Goal: Information Seeking & Learning: Learn about a topic

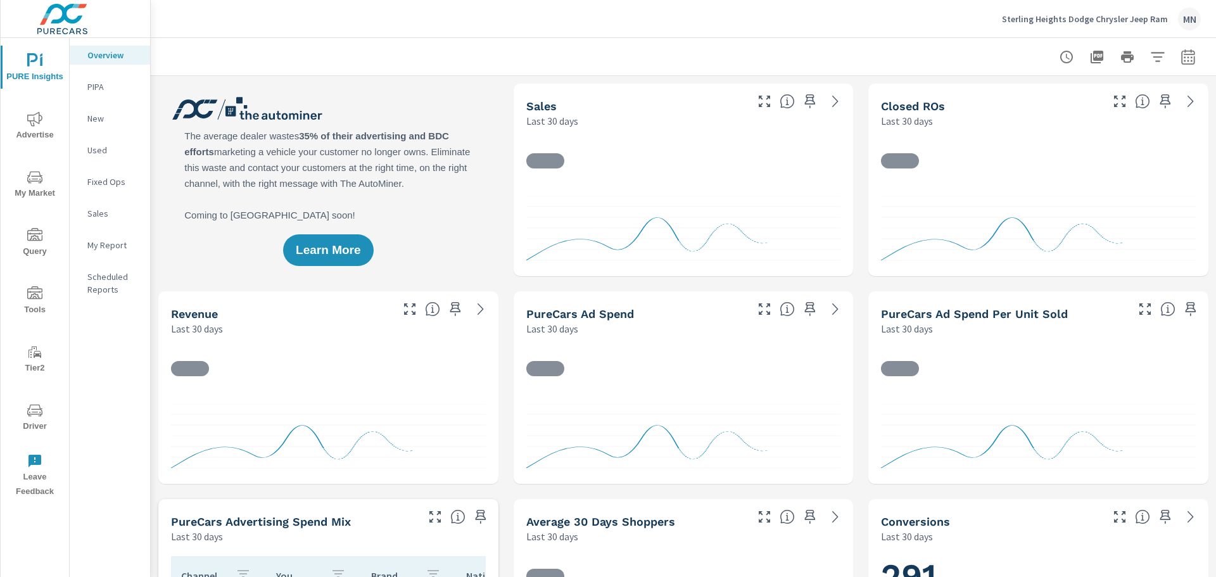
click at [46, 138] on span "Advertise" at bounding box center [34, 126] width 61 height 31
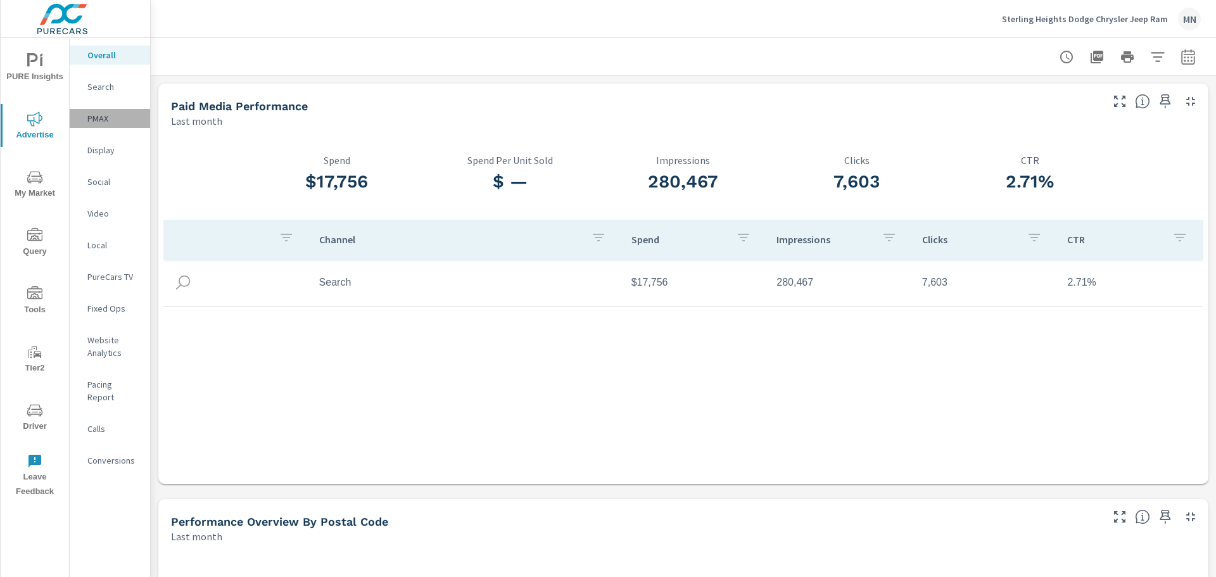
click at [106, 120] on p "PMAX" at bounding box center [113, 118] width 53 height 13
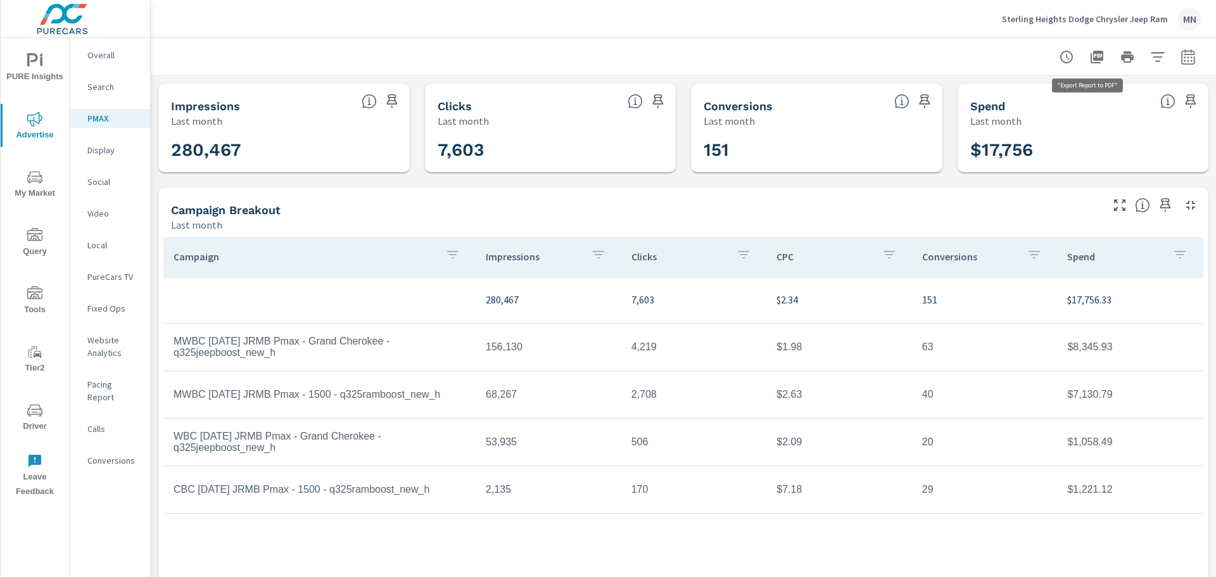
click at [1090, 57] on icon "button" at bounding box center [1096, 57] width 13 height 13
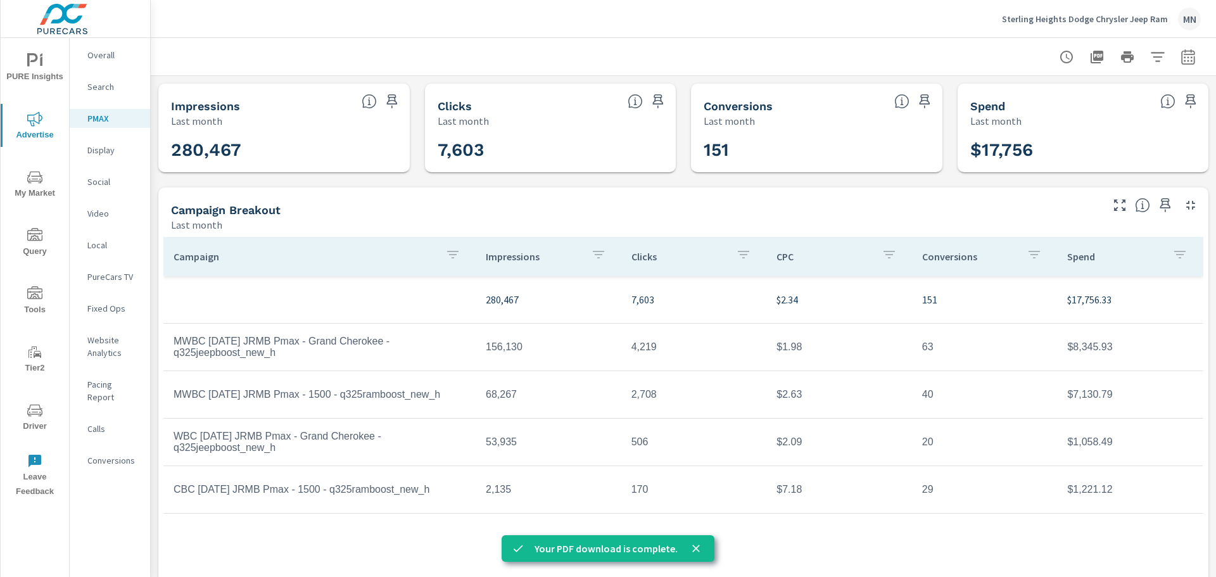
click at [697, 542] on icon "close" at bounding box center [696, 548] width 13 height 13
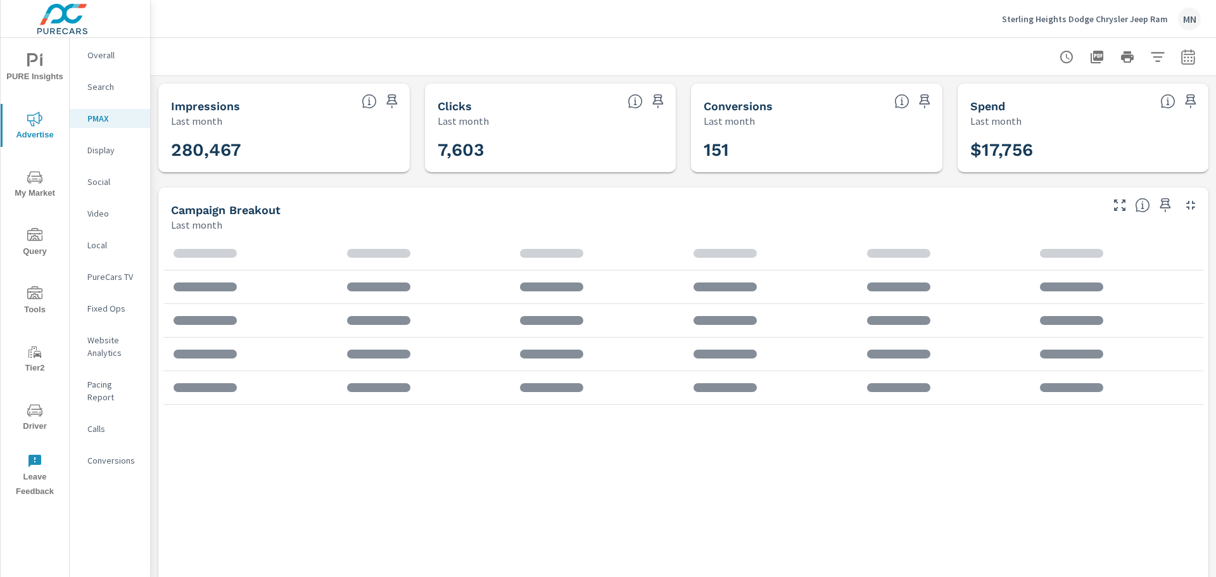
click at [103, 94] on div "Search" at bounding box center [110, 86] width 80 height 19
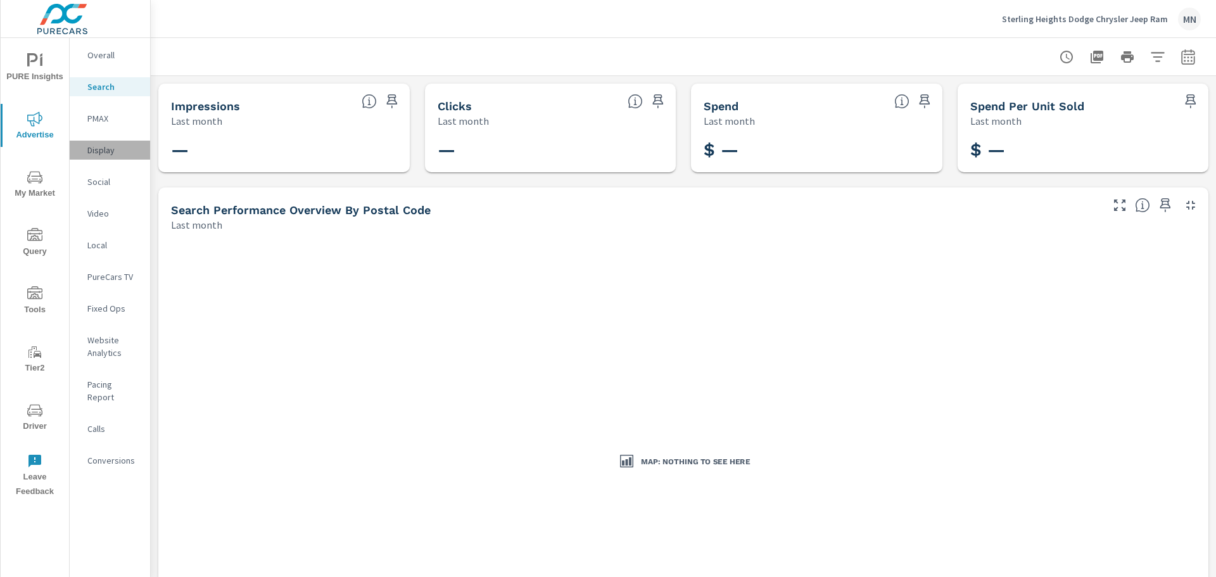
click at [91, 154] on p "Display" at bounding box center [113, 150] width 53 height 13
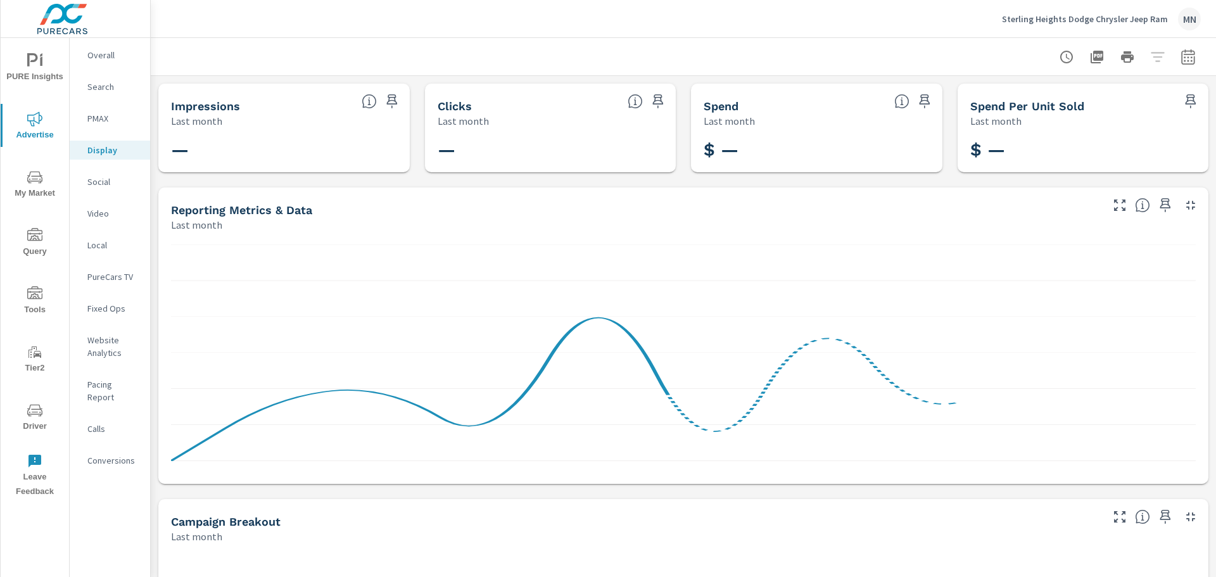
click at [98, 179] on p "Social" at bounding box center [113, 181] width 53 height 13
click at [101, 215] on p "Video" at bounding box center [113, 213] width 53 height 13
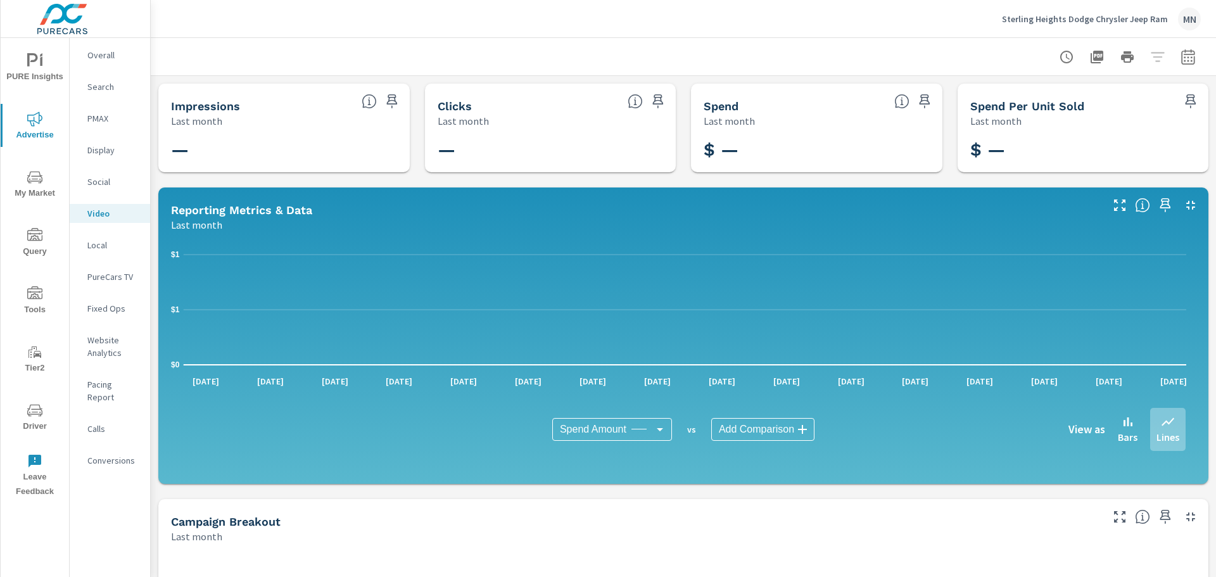
click at [99, 245] on p "Local" at bounding box center [113, 245] width 53 height 13
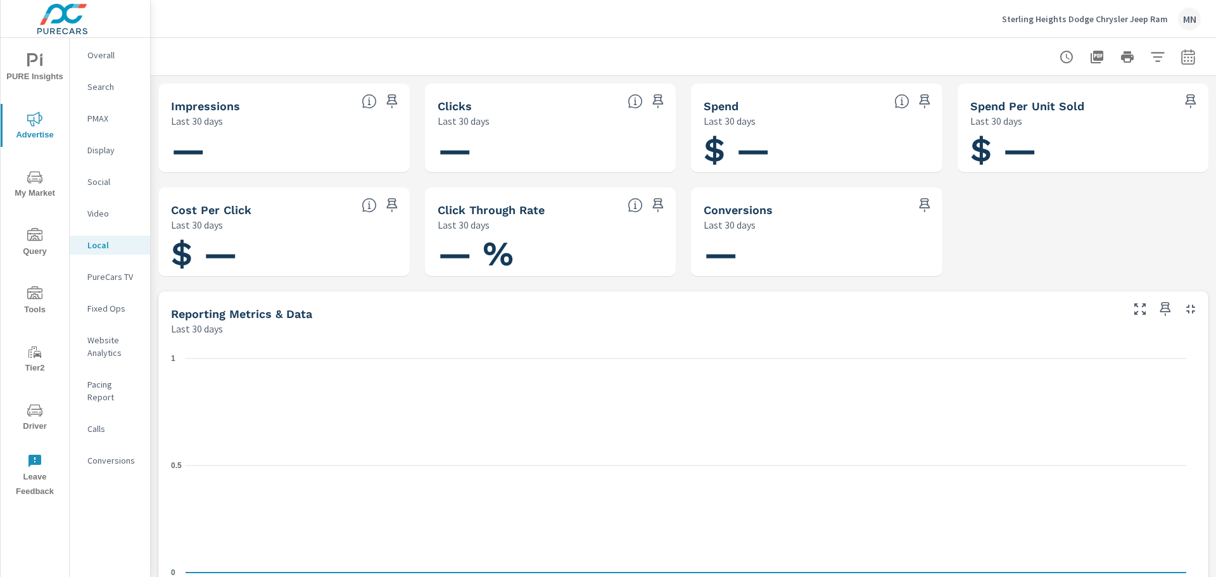
click at [103, 270] on p "PureCars TV" at bounding box center [113, 276] width 53 height 13
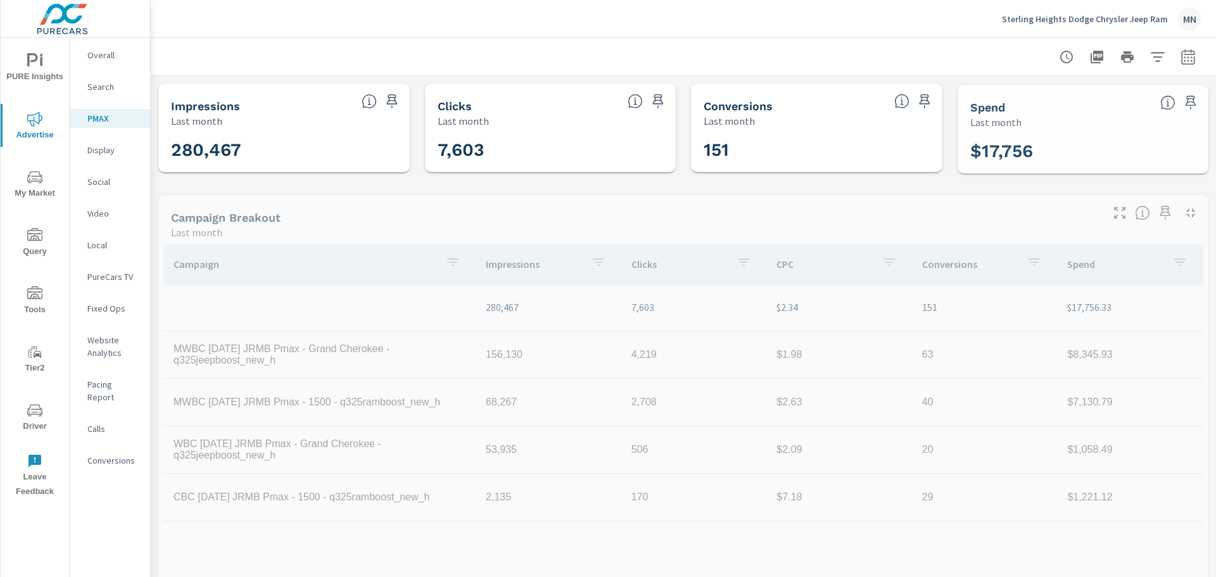
click at [98, 454] on p "Conversions" at bounding box center [113, 460] width 53 height 13
